Goal: Task Accomplishment & Management: Use online tool/utility

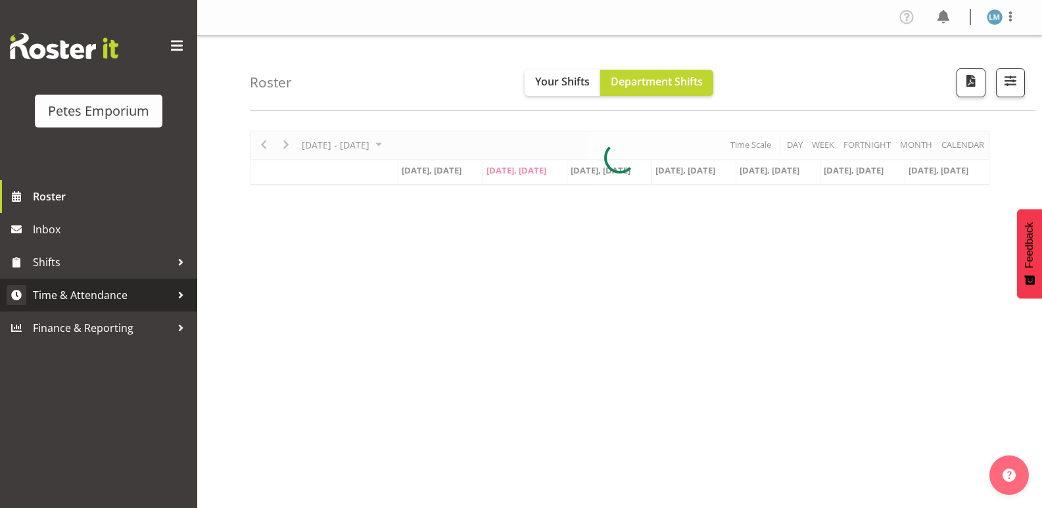
click at [118, 290] on span "Time & Attendance" at bounding box center [102, 295] width 138 height 20
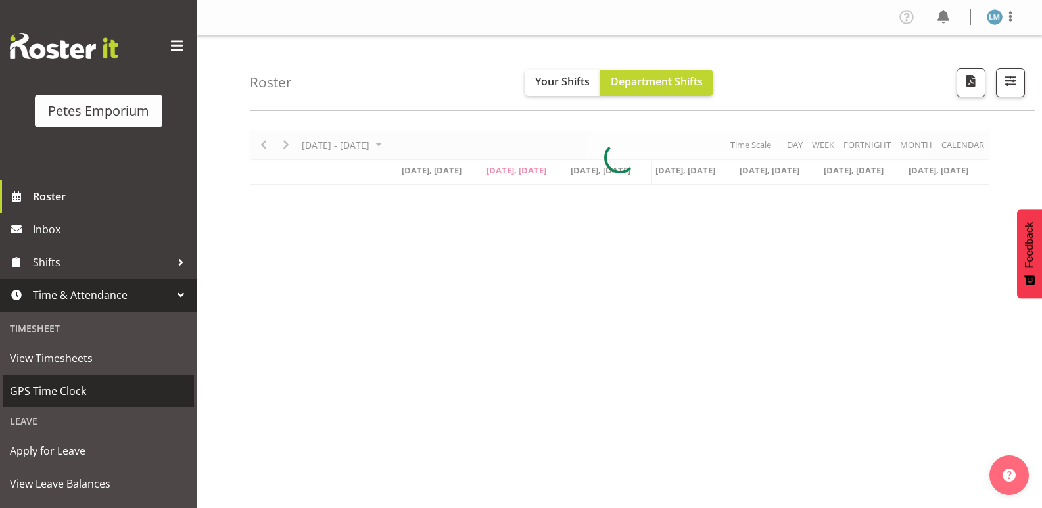
click at [91, 390] on span "GPS Time Clock" at bounding box center [98, 391] width 177 height 20
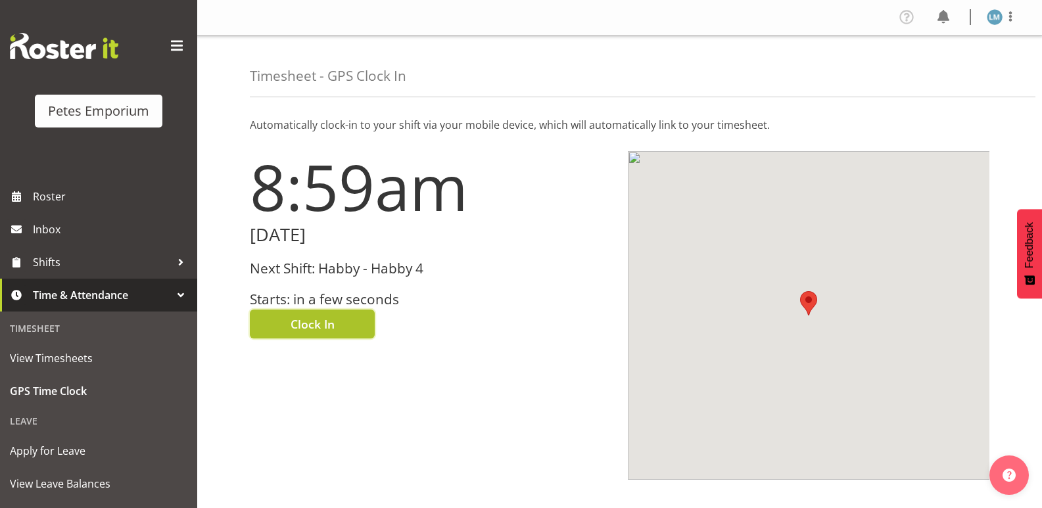
click at [331, 316] on span "Clock In" at bounding box center [312, 323] width 44 height 17
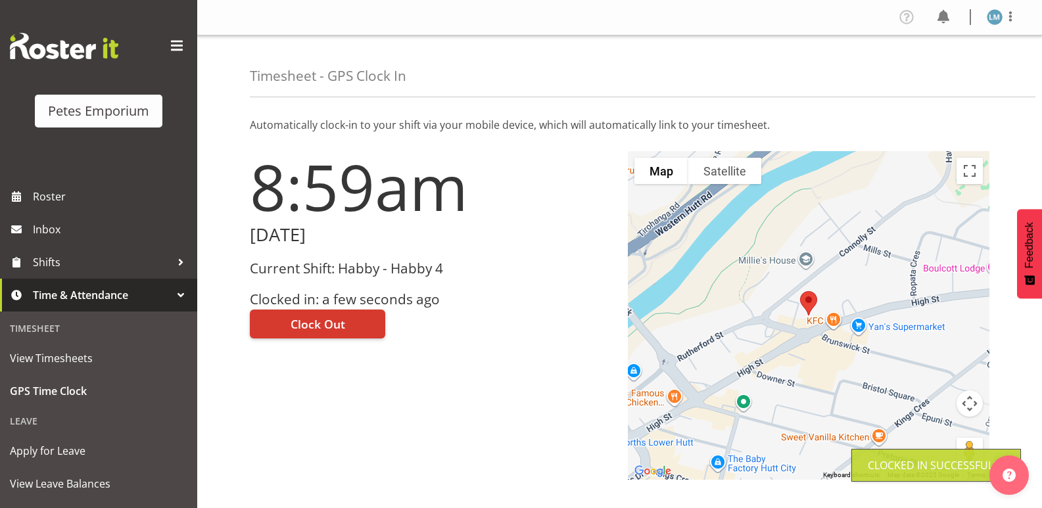
click at [993, 11] on img at bounding box center [994, 17] width 16 height 16
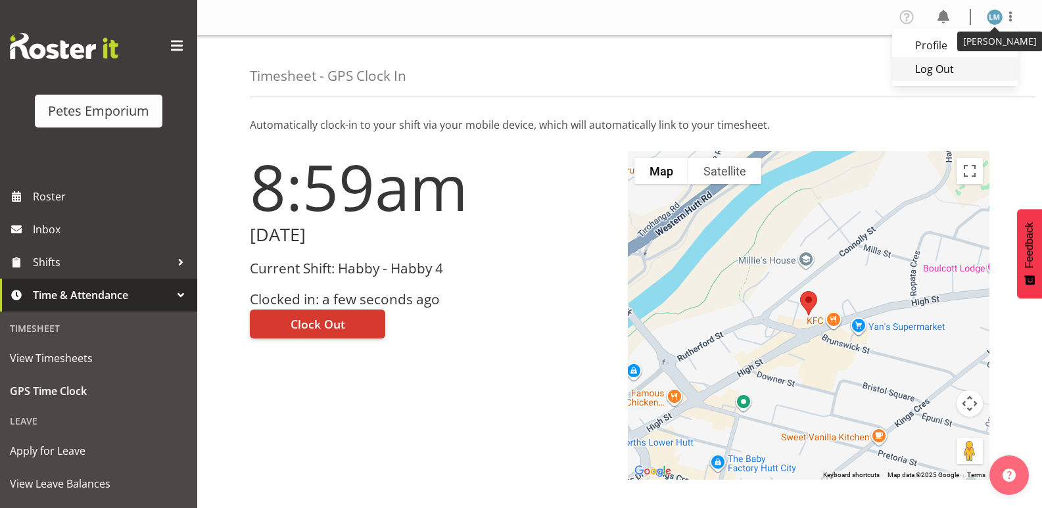
click at [936, 70] on link "Log Out" at bounding box center [955, 69] width 126 height 24
